Goal: Task Accomplishment & Management: Manage account settings

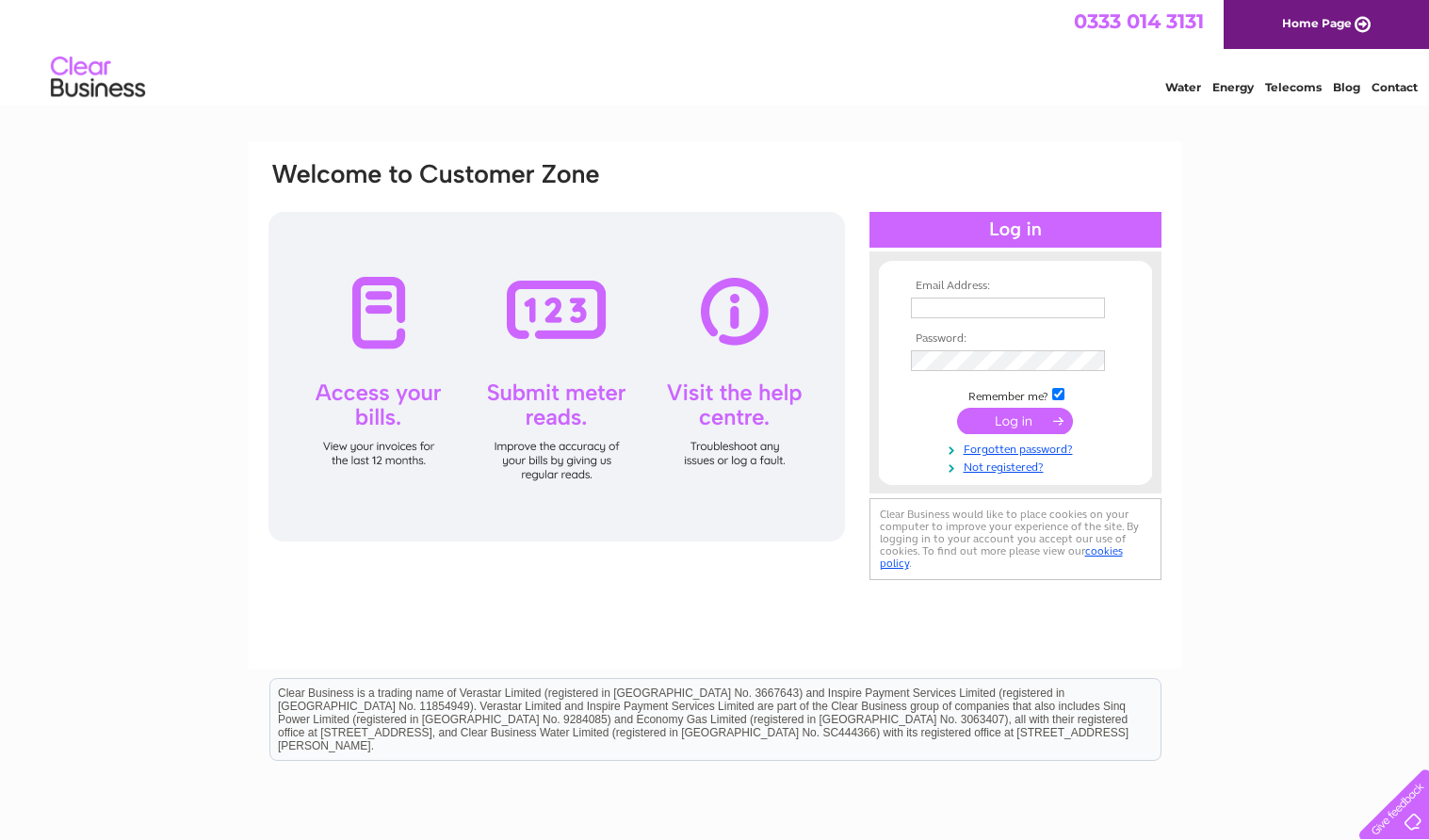
type input "mark@matsystemsltd.co.uk"
click at [1013, 419] on input "submit" at bounding box center [1015, 421] width 116 height 26
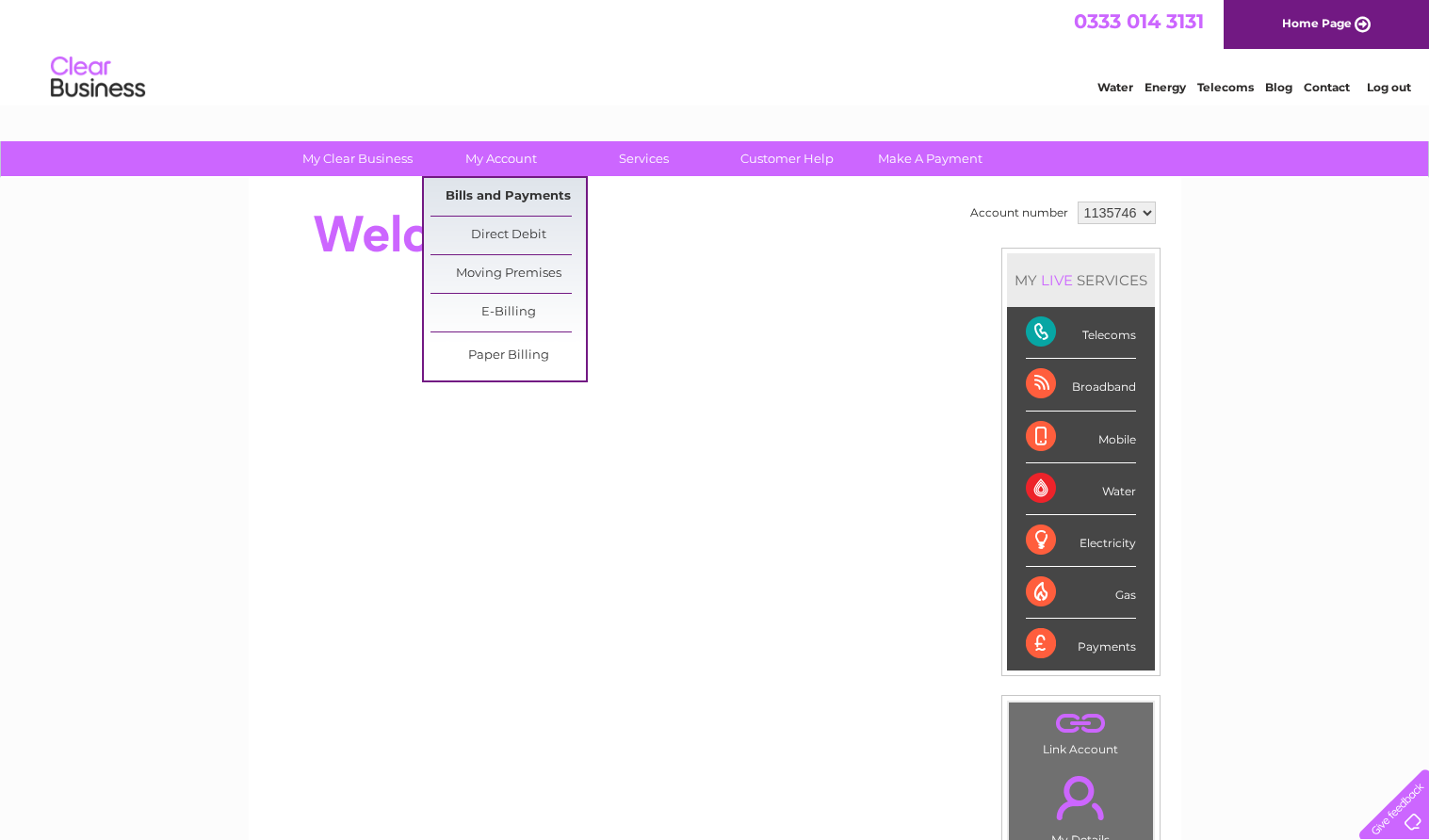
click at [517, 196] on link "Bills and Payments" at bounding box center [508, 197] width 155 height 38
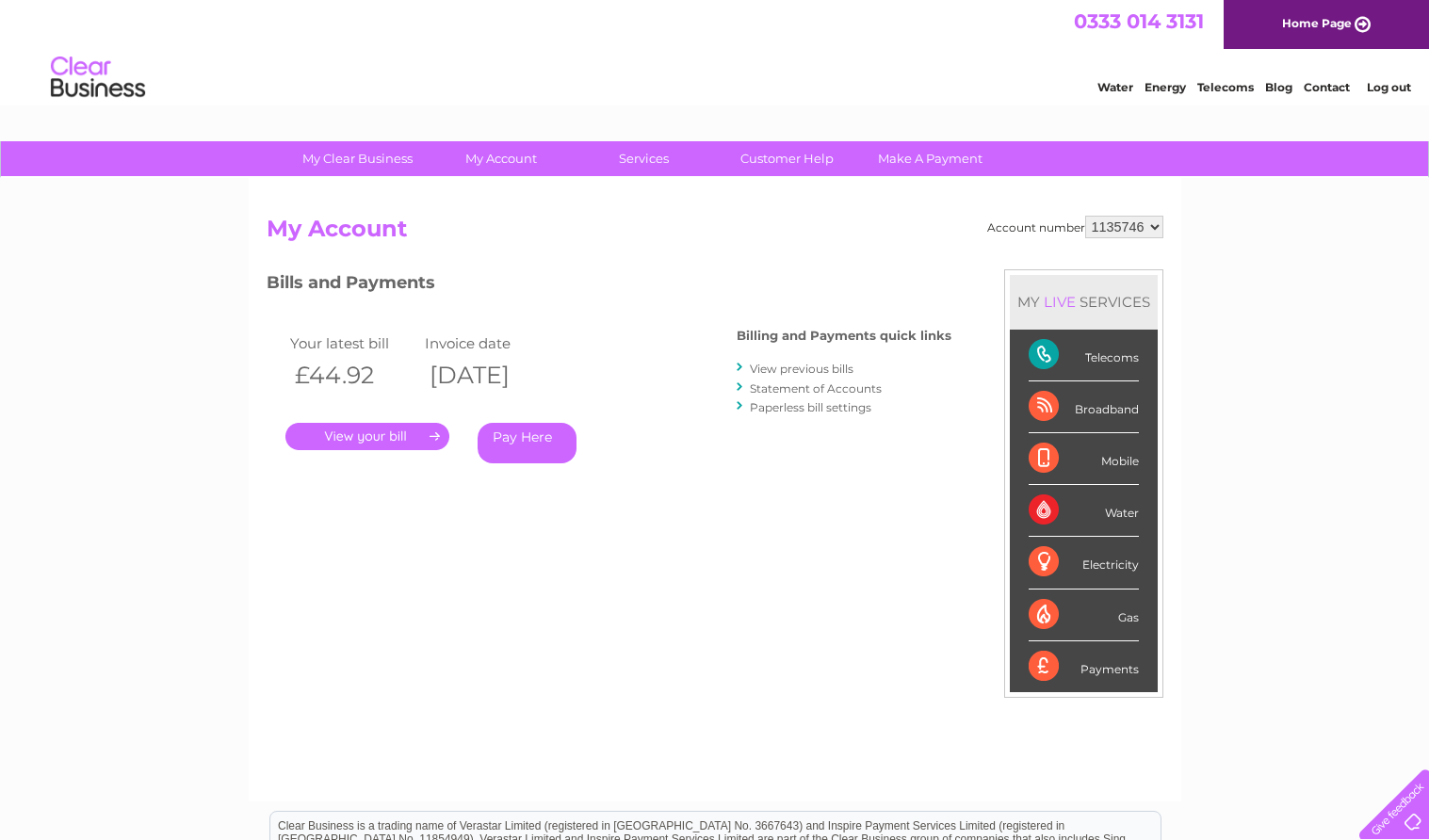
click at [361, 438] on link "." at bounding box center [367, 437] width 164 height 27
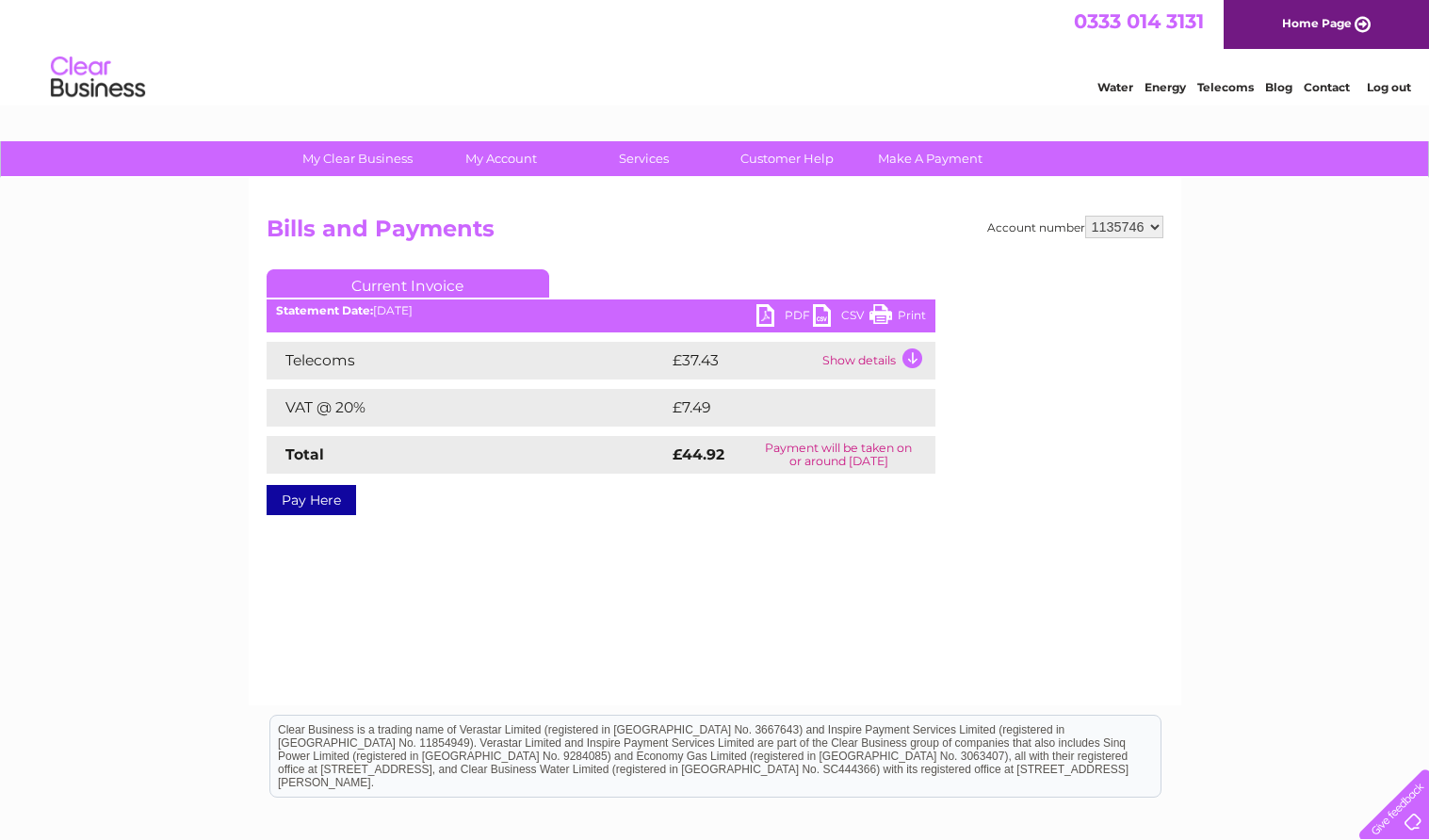
click at [761, 317] on link "PDF" at bounding box center [784, 317] width 57 height 27
